Goal: Information Seeking & Learning: Learn about a topic

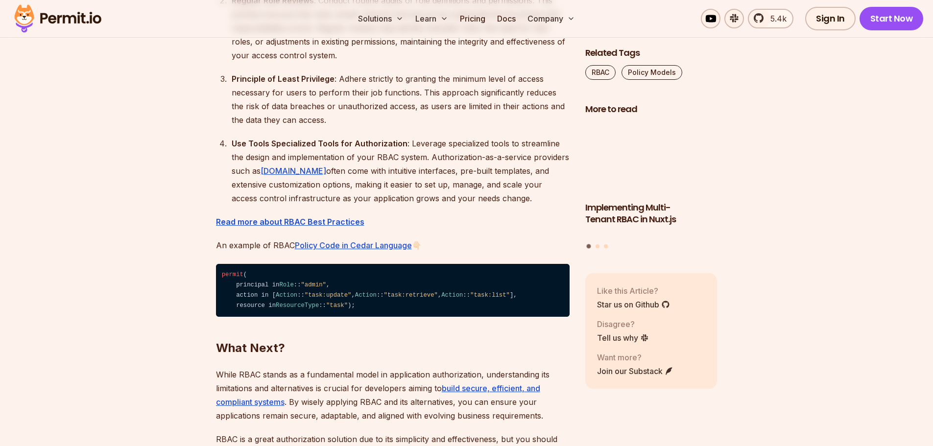
scroll to position [3396, 0]
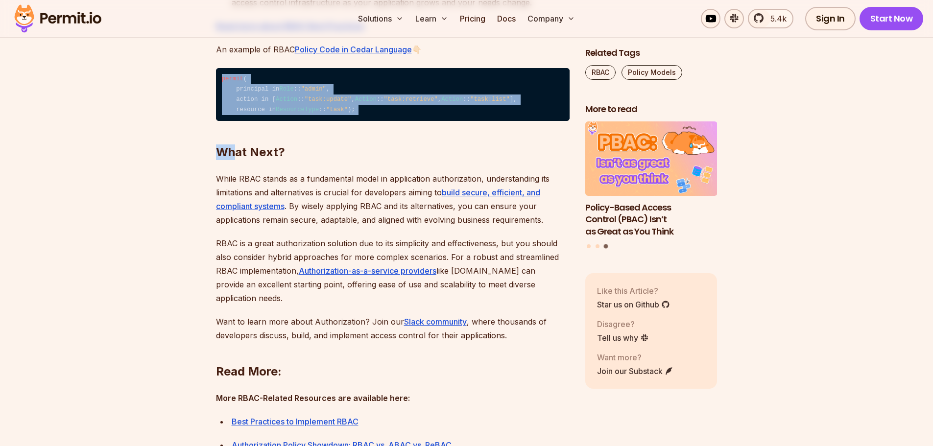
drag, startPoint x: 218, startPoint y: 129, endPoint x: 213, endPoint y: 93, distance: 36.1
click at [305, 103] on span ""task:update"" at bounding box center [328, 99] width 47 height 7
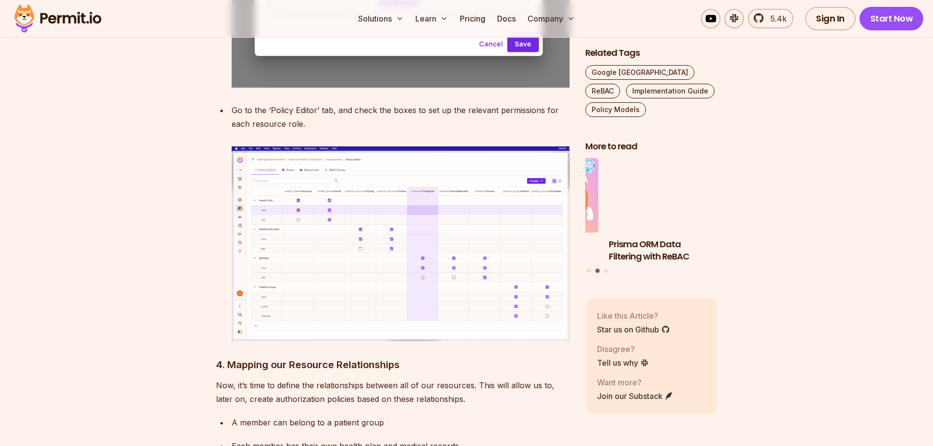
scroll to position [4506, 0]
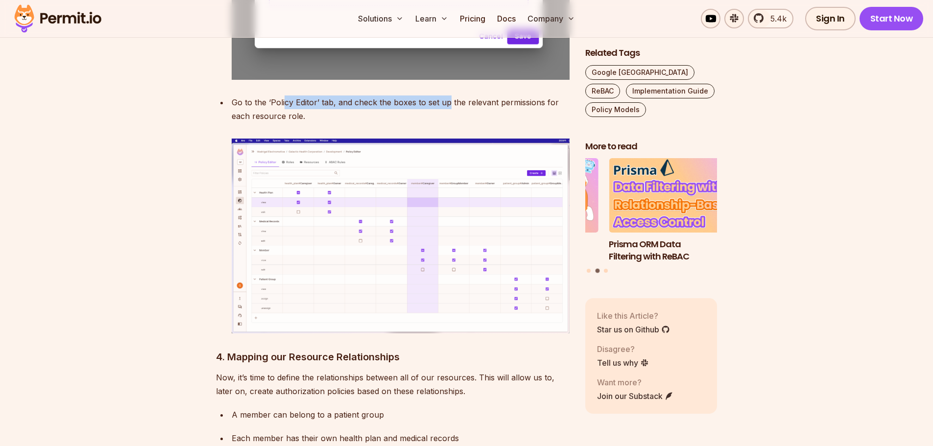
drag, startPoint x: 418, startPoint y: 49, endPoint x: 451, endPoint y: 48, distance: 32.3
click at [450, 96] on div "Go to the ‘Policy Editor’ tab, and check the boxes to set up the relevant permi…" at bounding box center [401, 109] width 338 height 27
click at [451, 96] on div "Go to the ‘Policy Editor’ tab, and check the boxes to set up the relevant permi…" at bounding box center [401, 109] width 338 height 27
drag, startPoint x: 313, startPoint y: 64, endPoint x: 213, endPoint y: 53, distance: 101.0
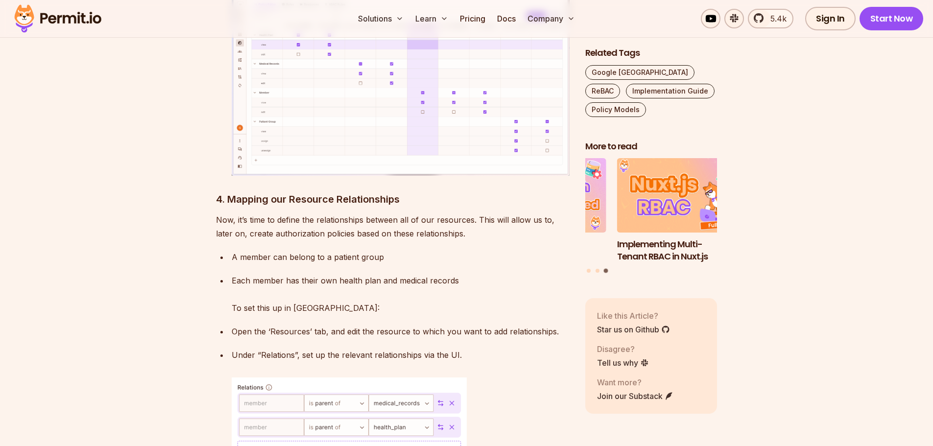
scroll to position [4767, 0]
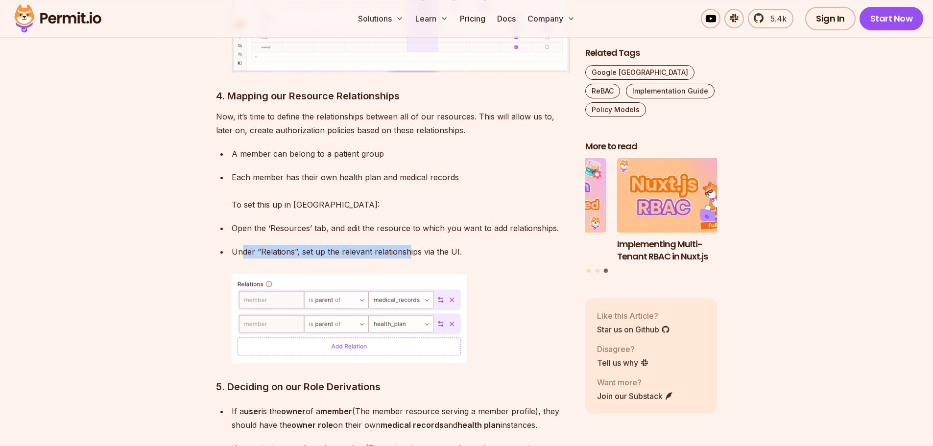
drag, startPoint x: 240, startPoint y: 197, endPoint x: 409, endPoint y: 200, distance: 169.5
click at [407, 245] on p "Under “Relations”, set up the relevant relationships via the UI." at bounding box center [401, 252] width 338 height 14
click at [409, 245] on p "Under “Relations”, set up the relevant relationships via the UI." at bounding box center [401, 252] width 338 height 14
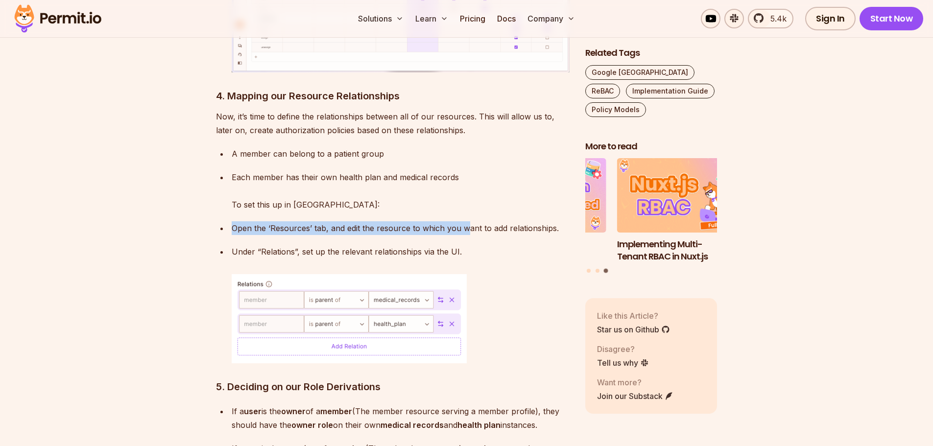
drag, startPoint x: 234, startPoint y: 169, endPoint x: 467, endPoint y: 174, distance: 232.7
click at [464, 221] on p "Open the ‘Resources’ tab, and edit the resource to which you want to add relati…" at bounding box center [401, 228] width 338 height 14
click at [467, 221] on p "Open the ‘Resources’ tab, and edit the resource to which you want to add relati…" at bounding box center [401, 228] width 338 height 14
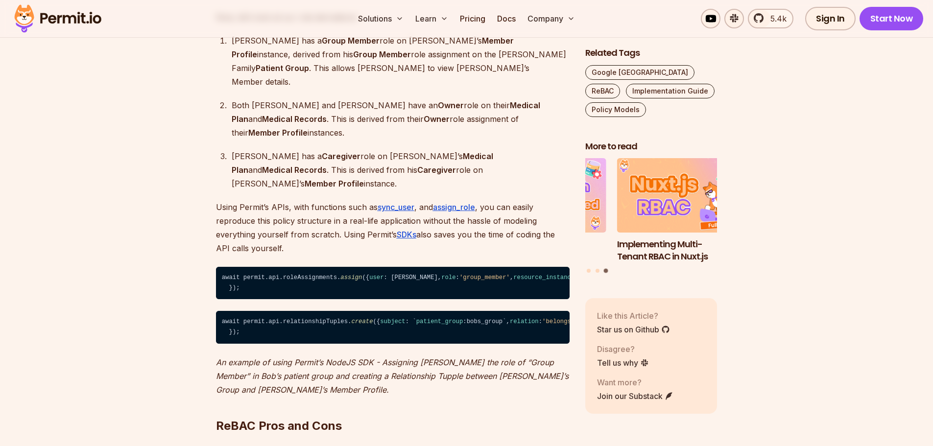
scroll to position [6596, 0]
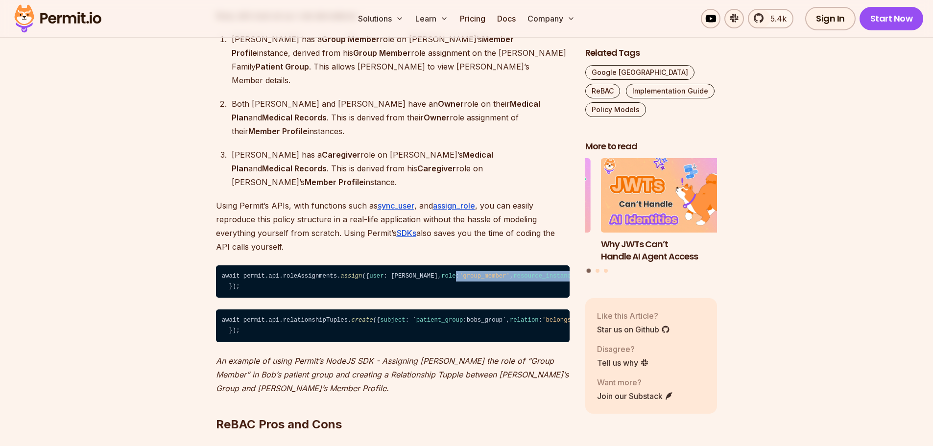
drag, startPoint x: 241, startPoint y: 160, endPoint x: 324, endPoint y: 165, distance: 82.9
click at [324, 265] on code "await permit.api.roleAssignments. assign ({ user : [PERSON_NAME], role : 'group…" at bounding box center [393, 281] width 354 height 33
click at [269, 265] on code "await permit.api.roleAssignments. assign ({ user : [PERSON_NAME], role : 'group…" at bounding box center [393, 281] width 354 height 33
drag, startPoint x: 231, startPoint y: 167, endPoint x: 435, endPoint y: 169, distance: 204.3
click at [434, 265] on code "await permit.api.roleAssignments. assign ({ user : [PERSON_NAME], role : 'group…" at bounding box center [393, 281] width 354 height 33
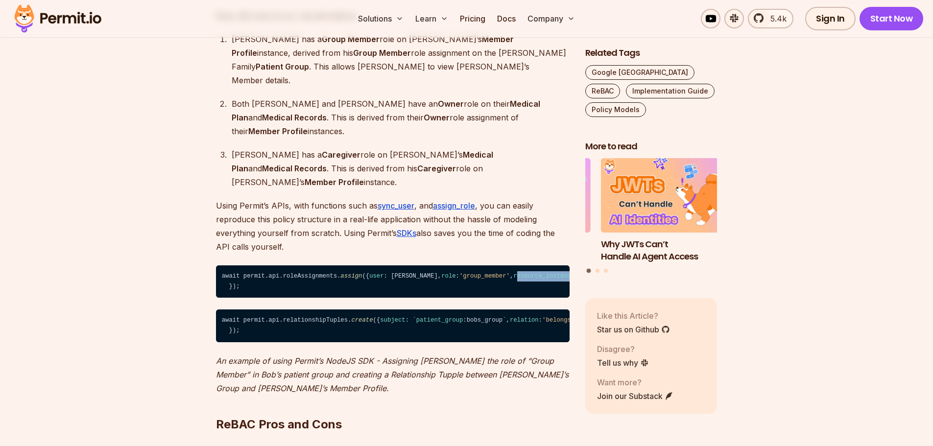
click at [435, 265] on code "await permit.api.roleAssignments. assign ({ user : [PERSON_NAME], role : 'group…" at bounding box center [393, 281] width 354 height 33
drag, startPoint x: 244, startPoint y: 180, endPoint x: 321, endPoint y: 180, distance: 76.4
click at [321, 265] on code "await permit.api.roleAssignments. assign ({ user : [PERSON_NAME], role : 'group…" at bounding box center [393, 281] width 354 height 33
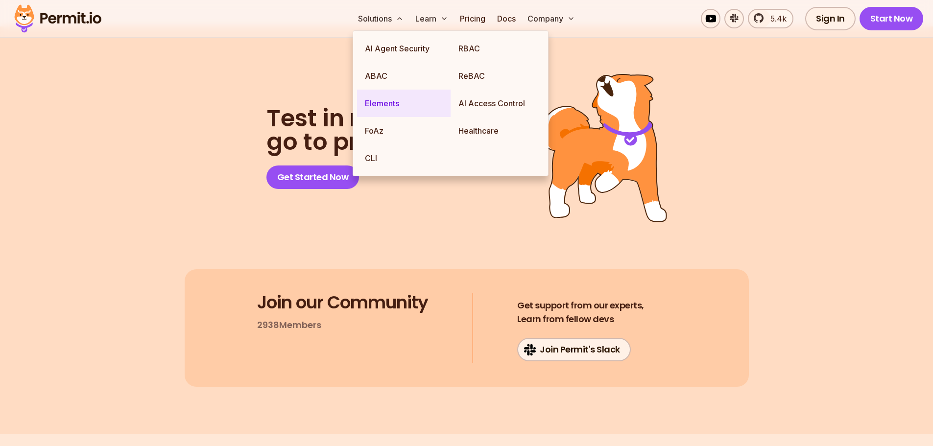
scroll to position [7902, 0]
